Goal: Check status: Check status

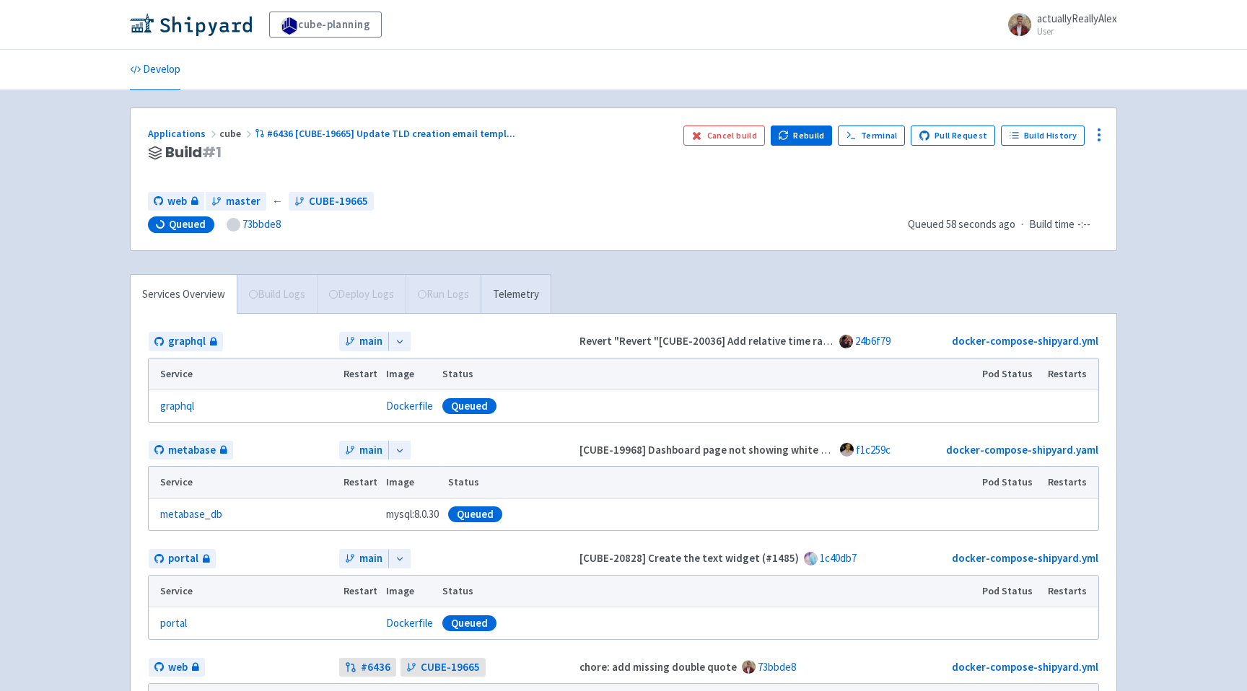
click at [1166, 105] on div "cube-planning actuallyReallyAlex User Profile Sign out Develop #" at bounding box center [623, 520] width 1247 height 1040
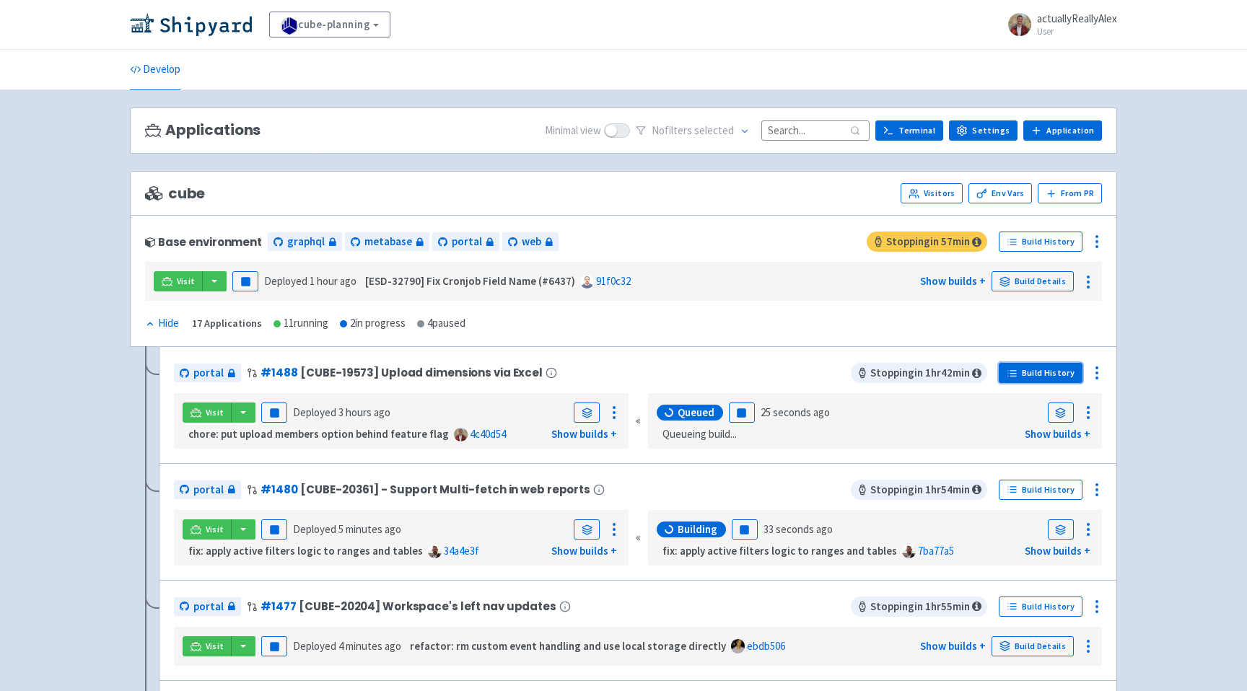
click at [1035, 370] on link "Build History" at bounding box center [1040, 373] width 84 height 20
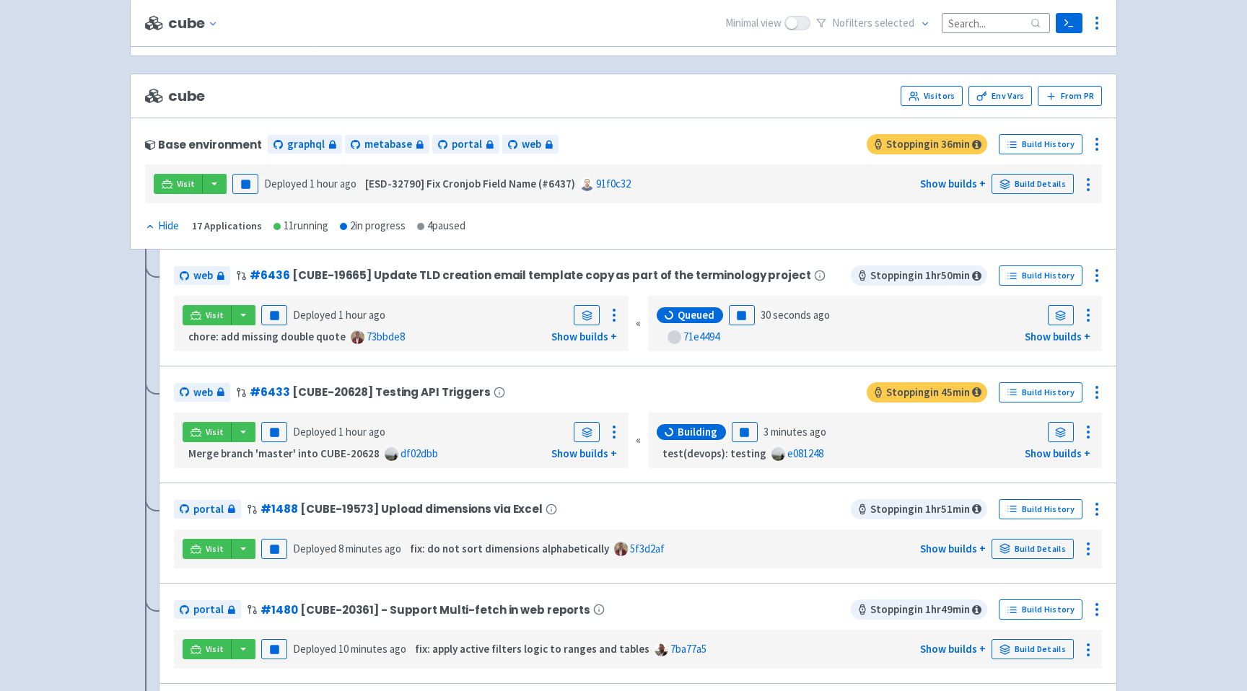
scroll to position [241, 0]
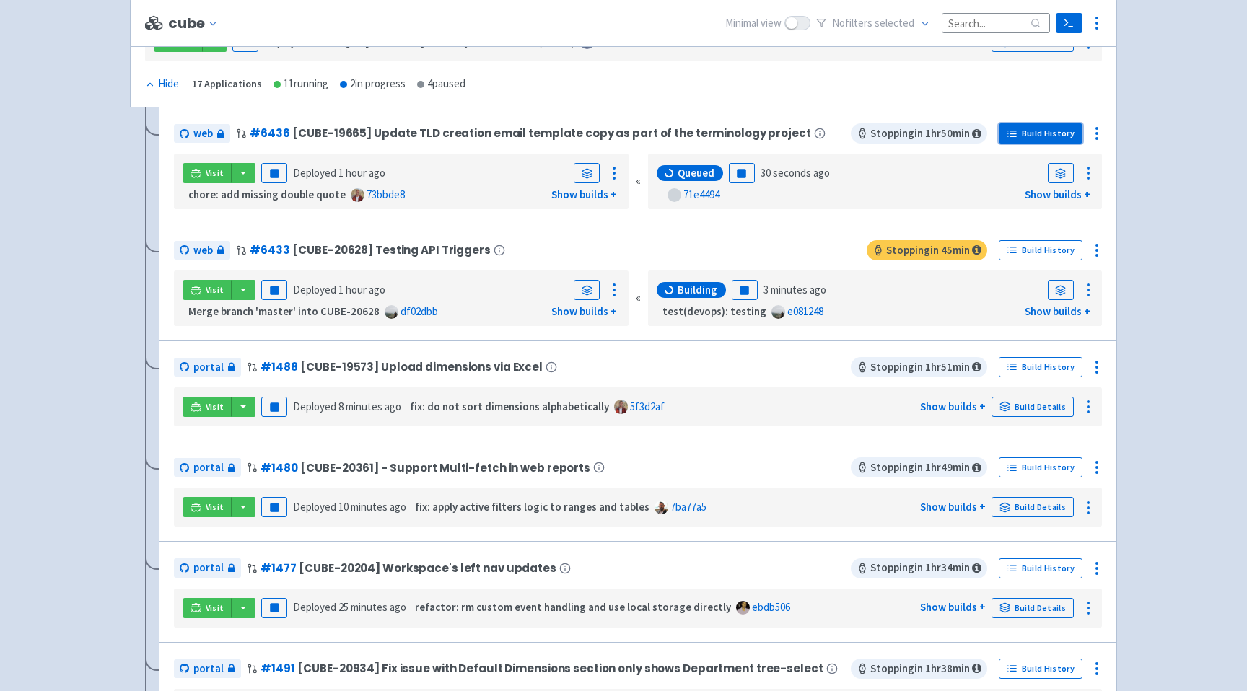
click at [1047, 137] on link "Build History" at bounding box center [1040, 133] width 84 height 20
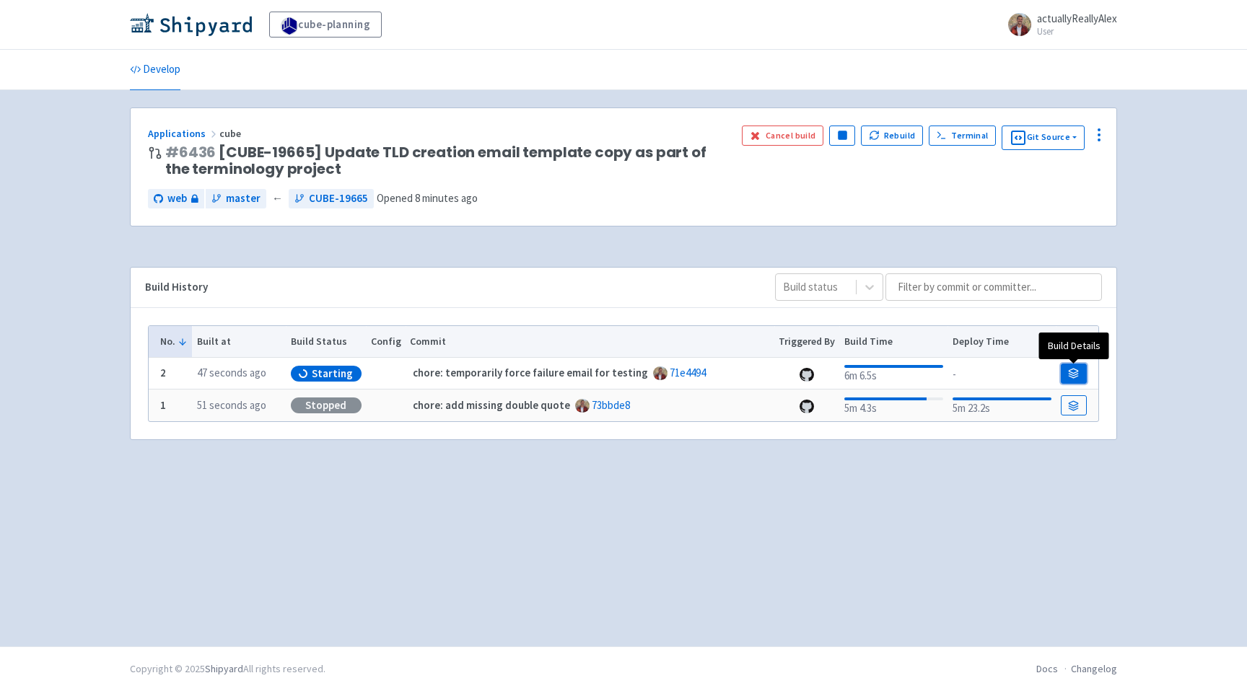
click at [1081, 377] on link at bounding box center [1073, 374] width 26 height 20
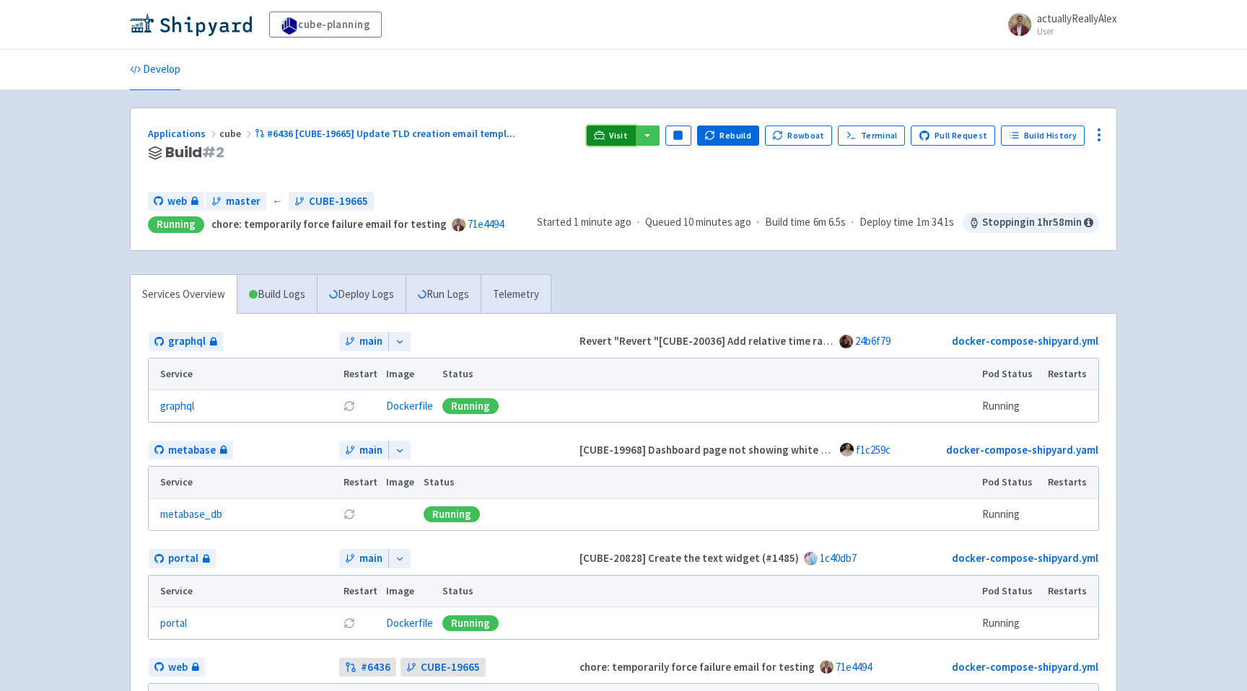
click at [628, 131] on span "Visit" at bounding box center [618, 136] width 19 height 12
